Goal: Task Accomplishment & Management: Complete application form

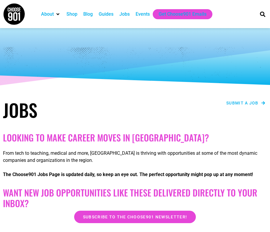
click at [243, 103] on span "Submit a job" at bounding box center [243, 103] width 32 height 4
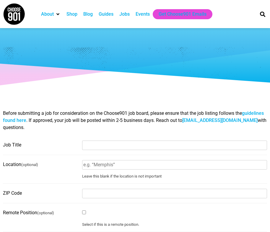
select select
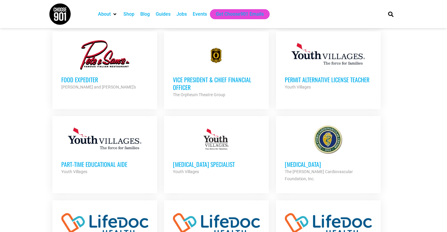
scroll to position [330, 0]
